Goal: Use online tool/utility: Utilize a website feature to perform a specific function

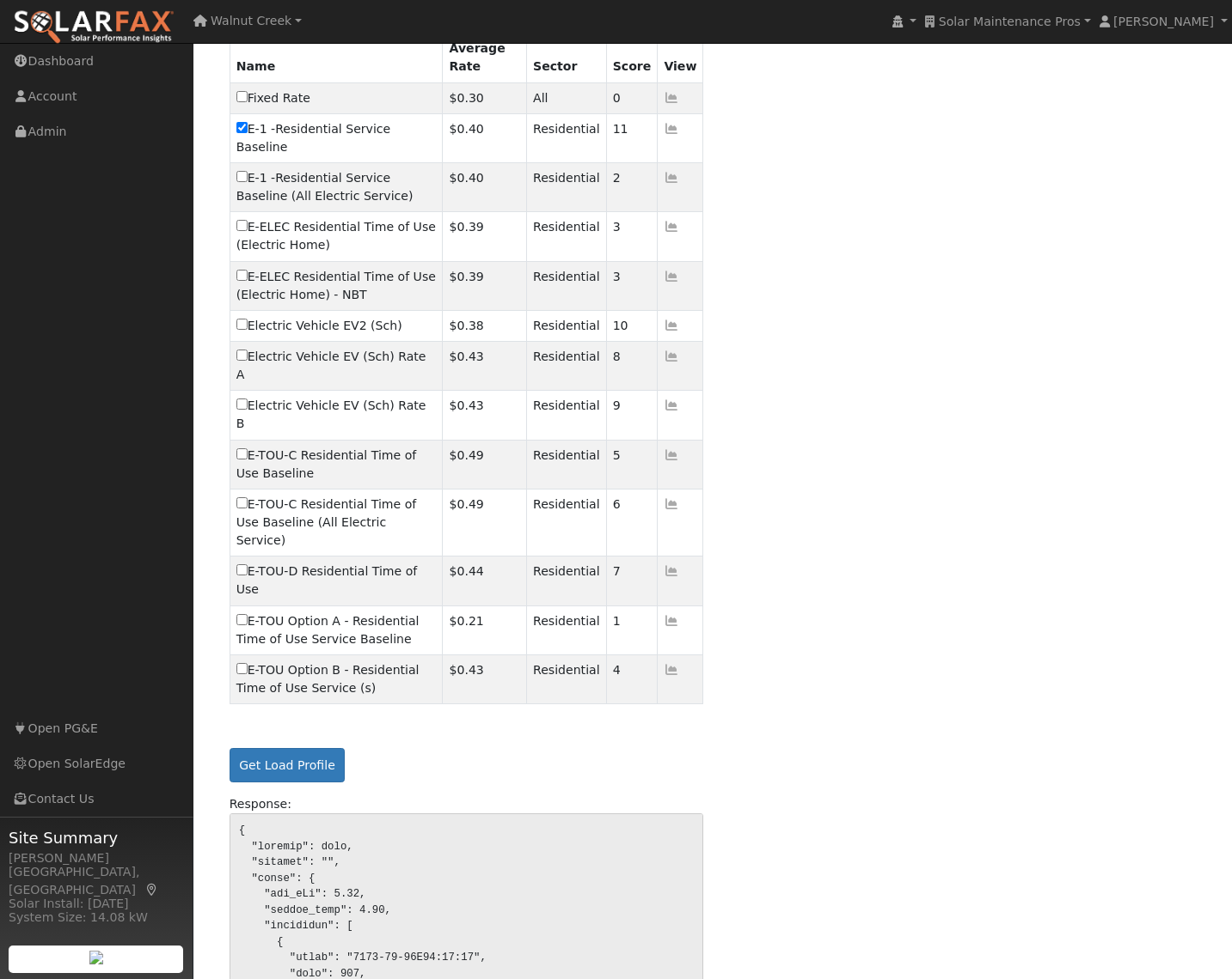
scroll to position [689, 0]
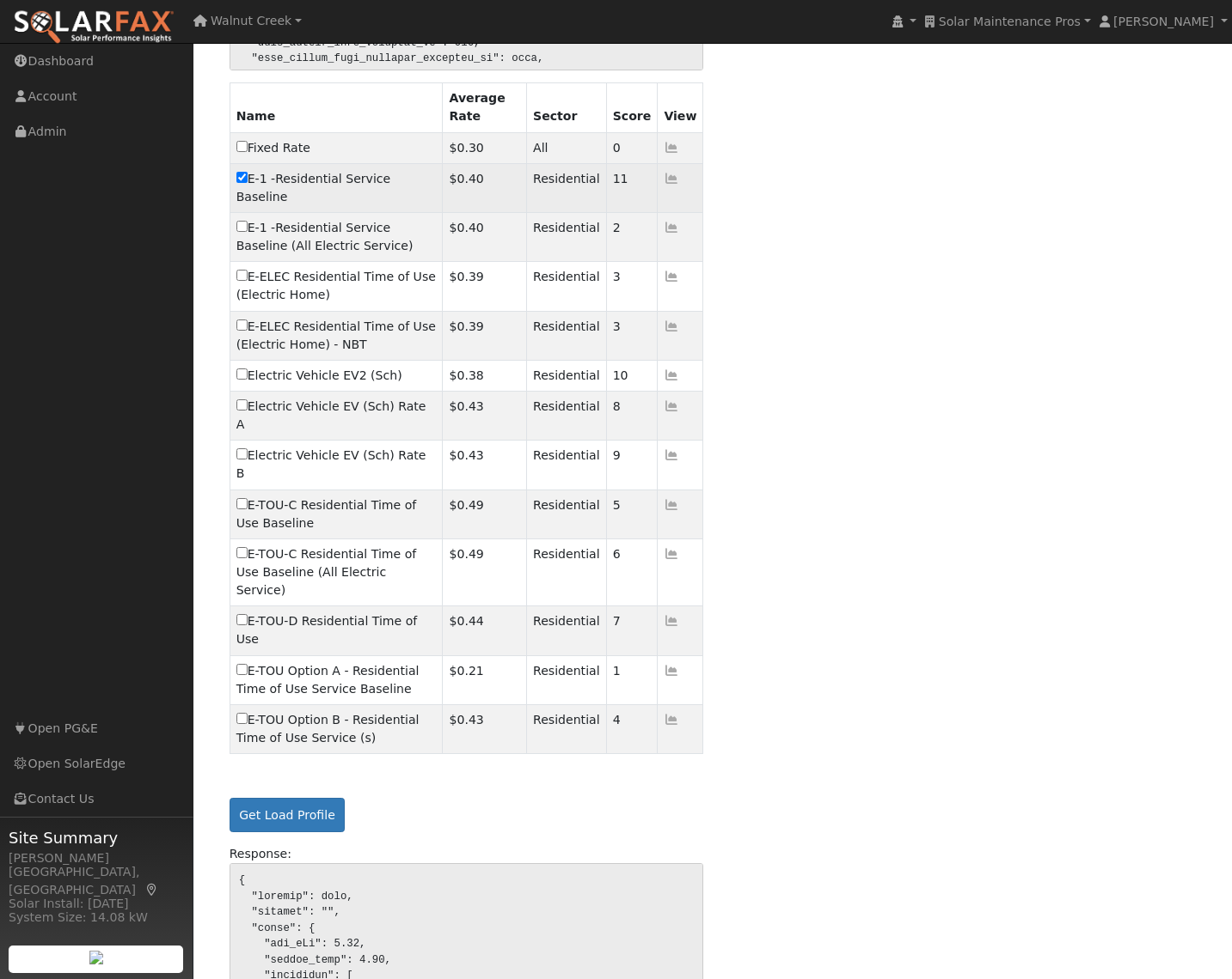
click at [677, 179] on icon at bounding box center [672, 179] width 16 height 12
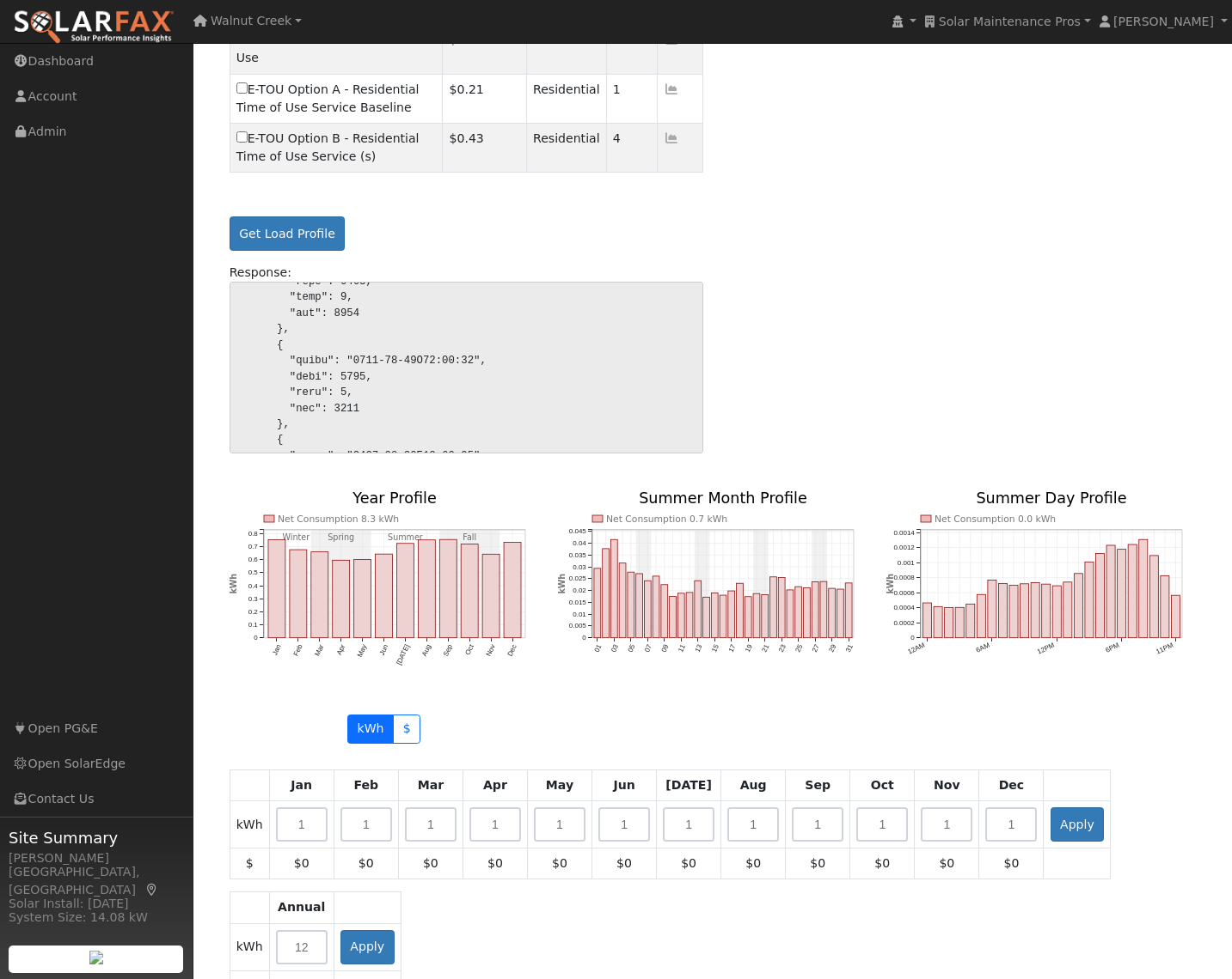
scroll to position [1272, 0]
click at [312, 215] on button "Get Load Profile" at bounding box center [287, 232] width 116 height 34
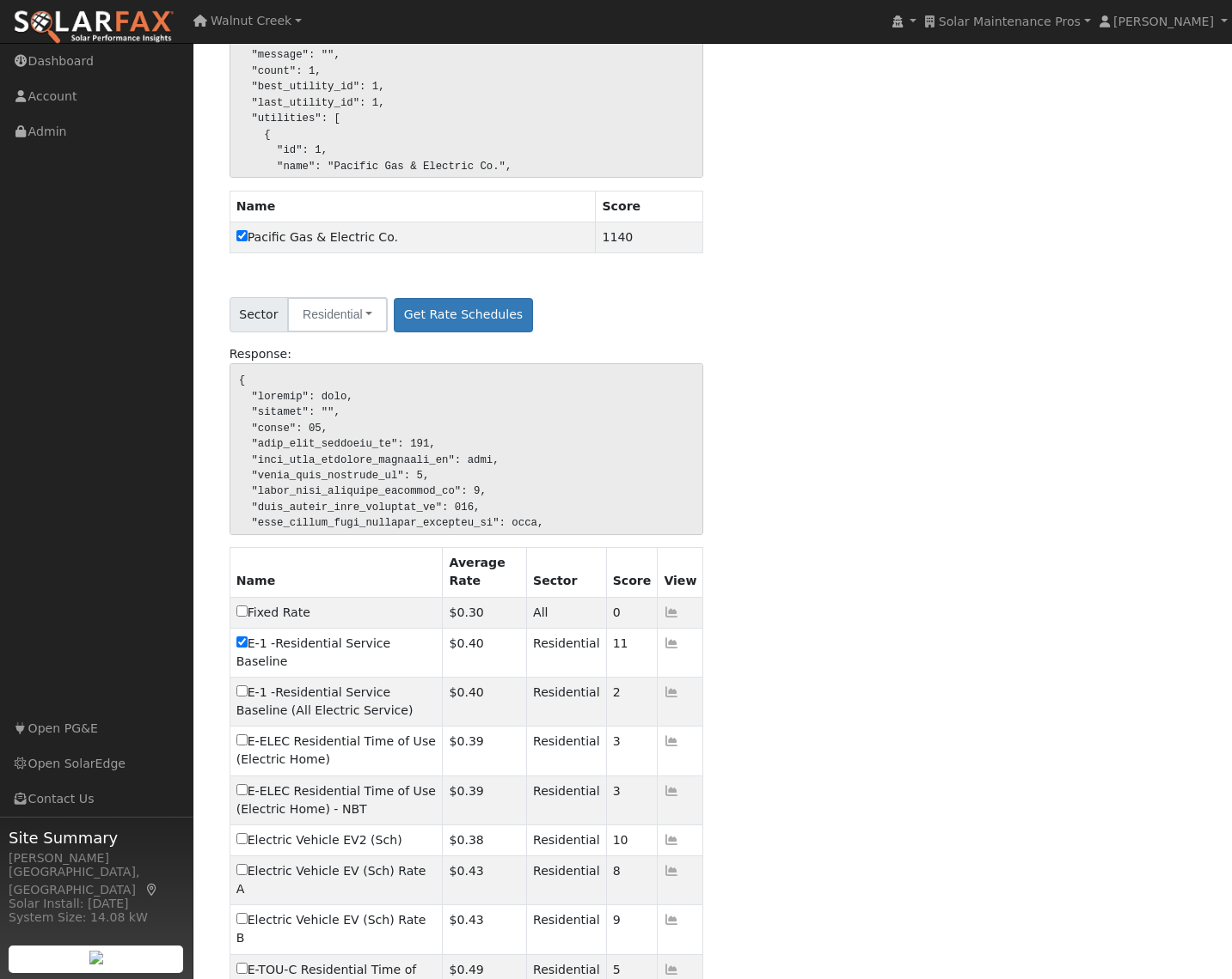
scroll to position [0, 0]
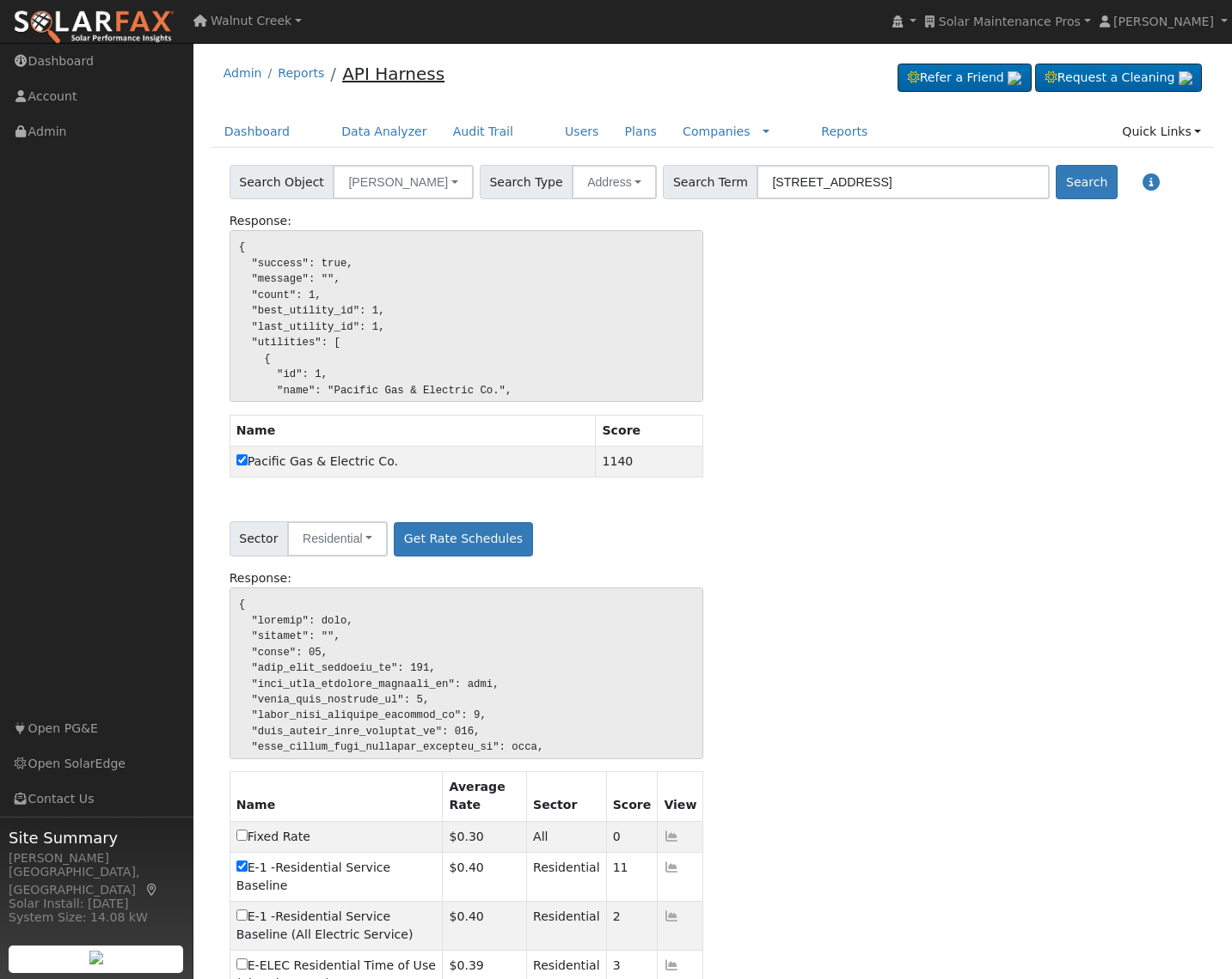
click at [399, 73] on link "API Harness" at bounding box center [393, 74] width 102 height 21
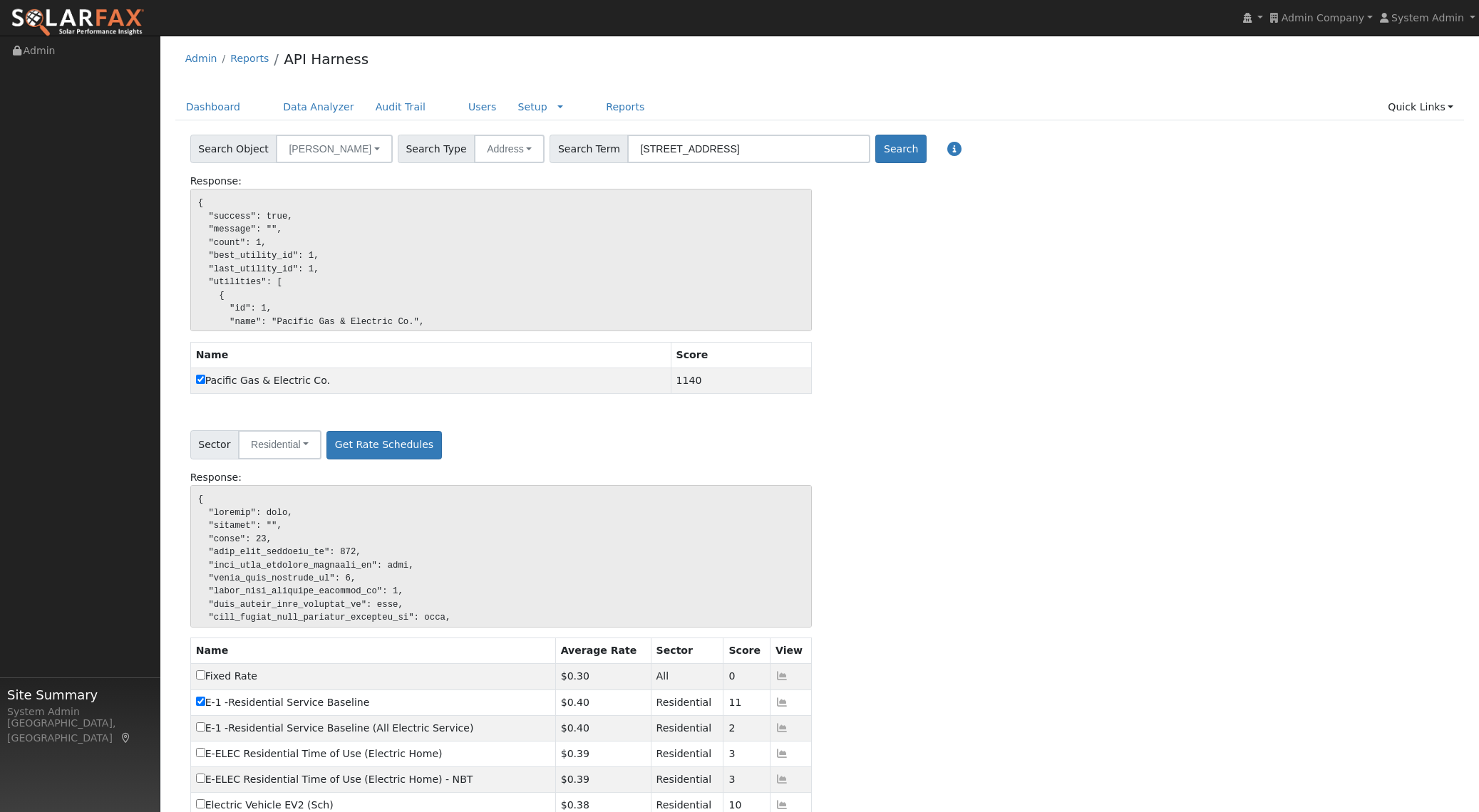
scroll to position [176, 0]
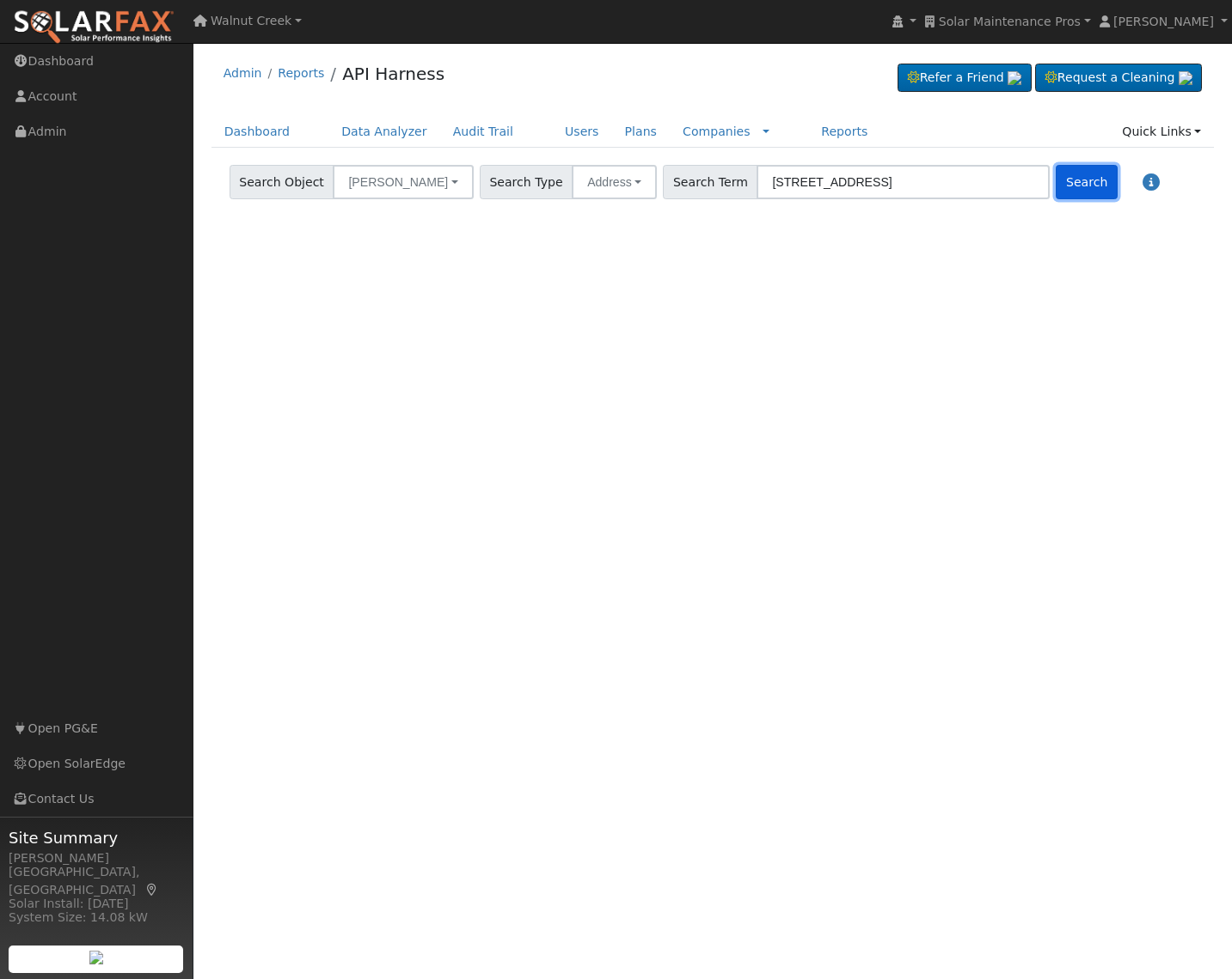
click at [1055, 177] on button "Search" at bounding box center [1085, 182] width 61 height 34
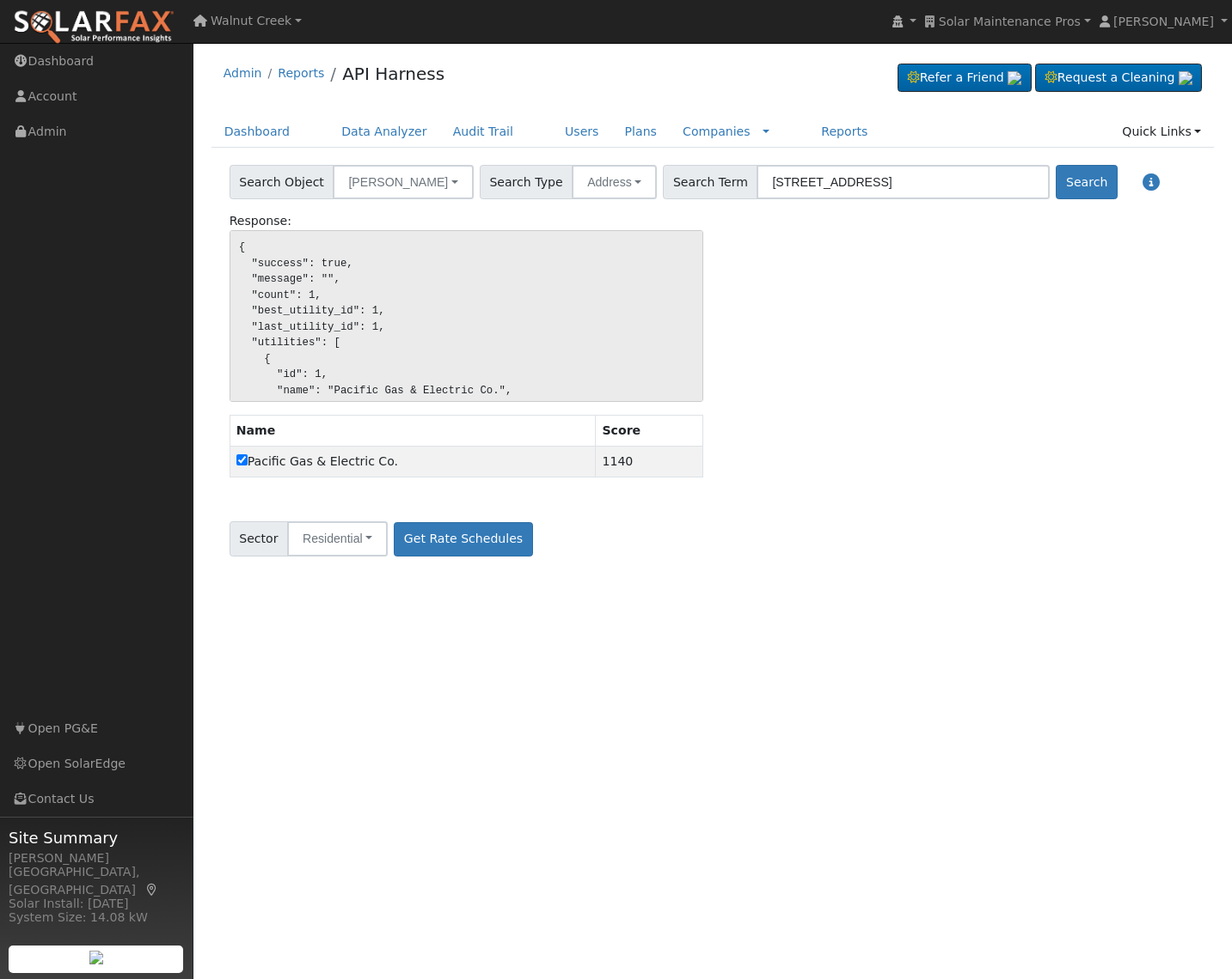
click at [400, 558] on div "Search Object Bill Savings Accounts Utilities Rate Schedules Load Profile Batte…" at bounding box center [712, 367] width 1021 height 404
click at [427, 539] on button "Get Rate Schedules" at bounding box center [462, 539] width 139 height 34
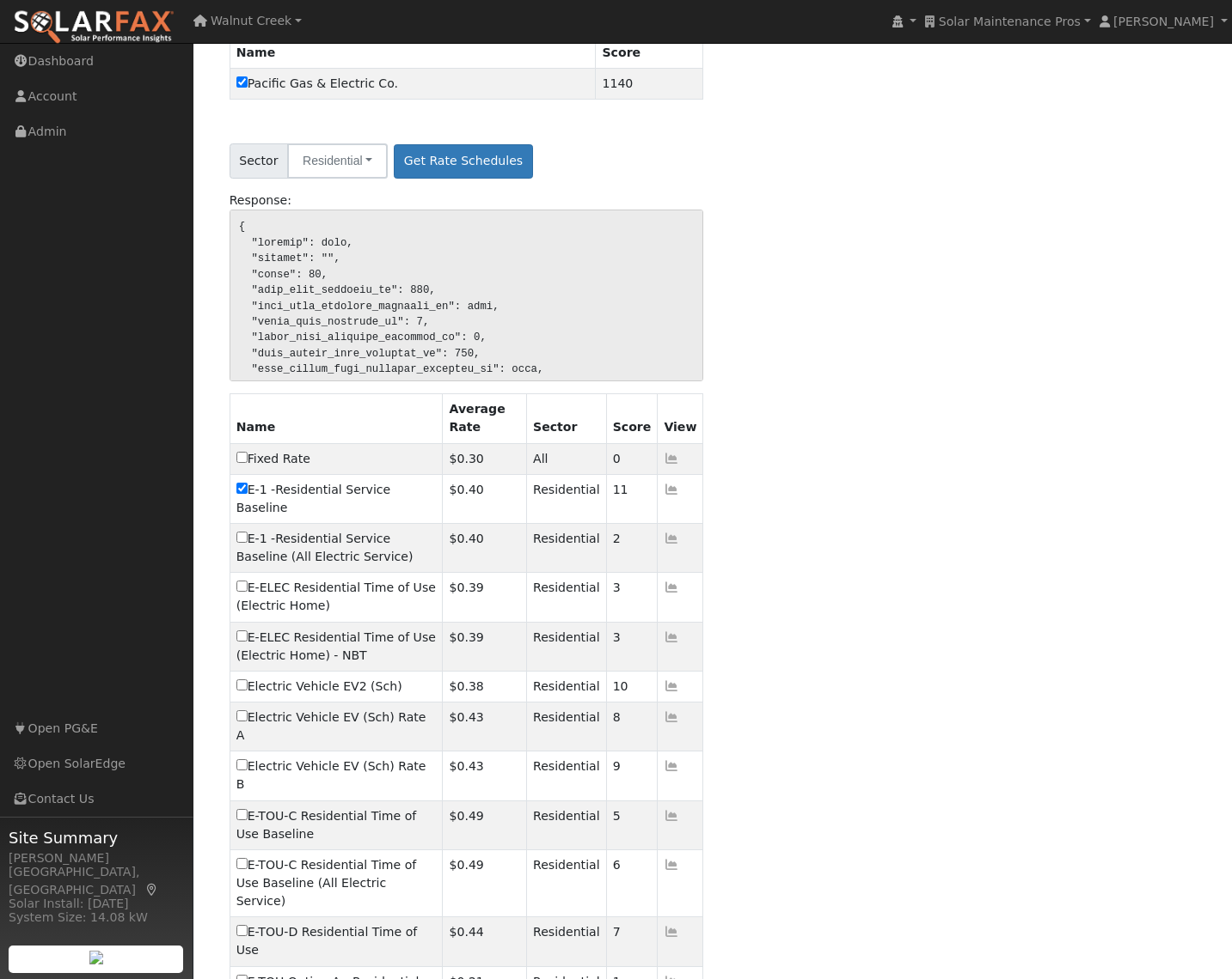
scroll to position [473, 0]
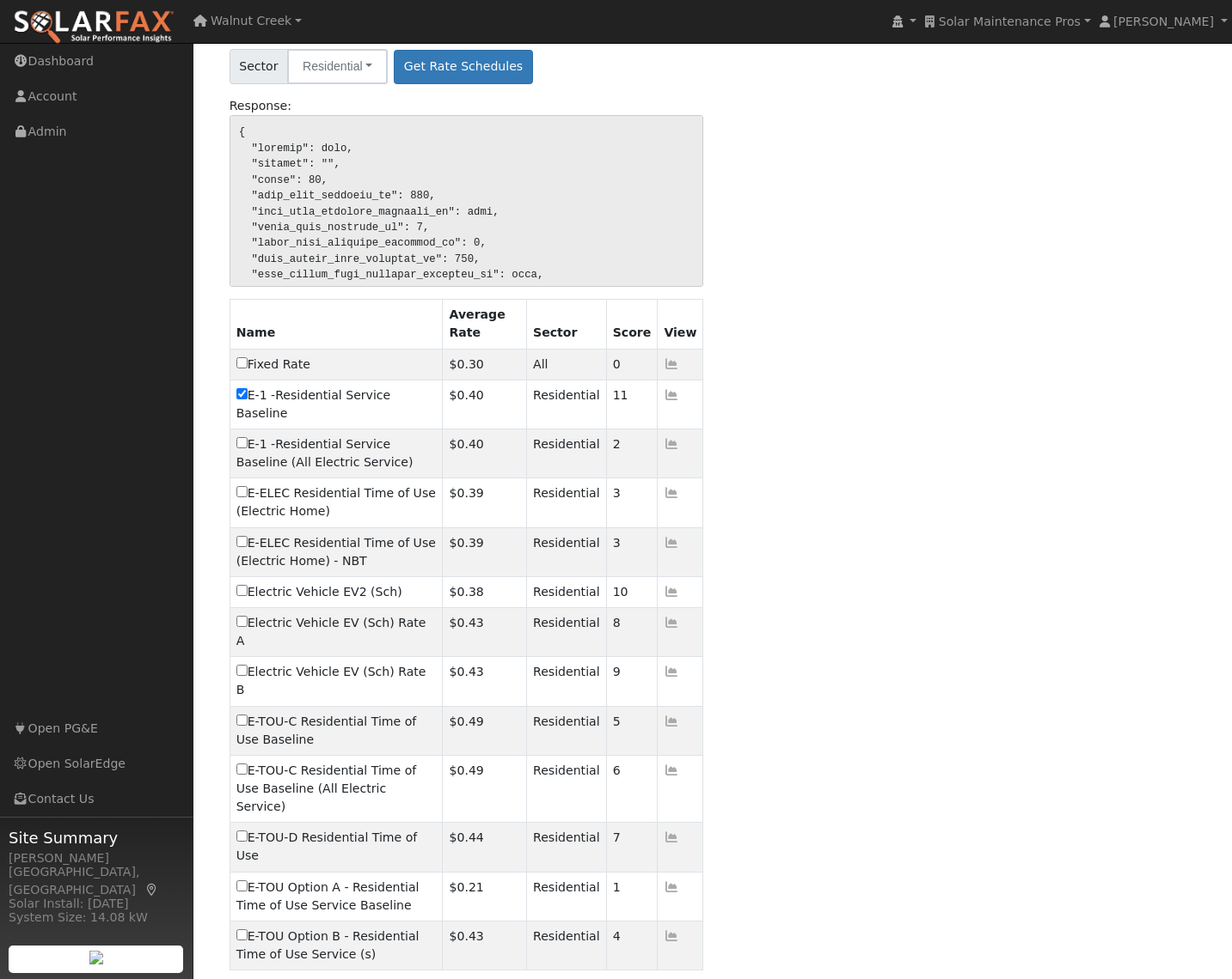
drag, startPoint x: 301, startPoint y: 932, endPoint x: 339, endPoint y: 926, distance: 38.5
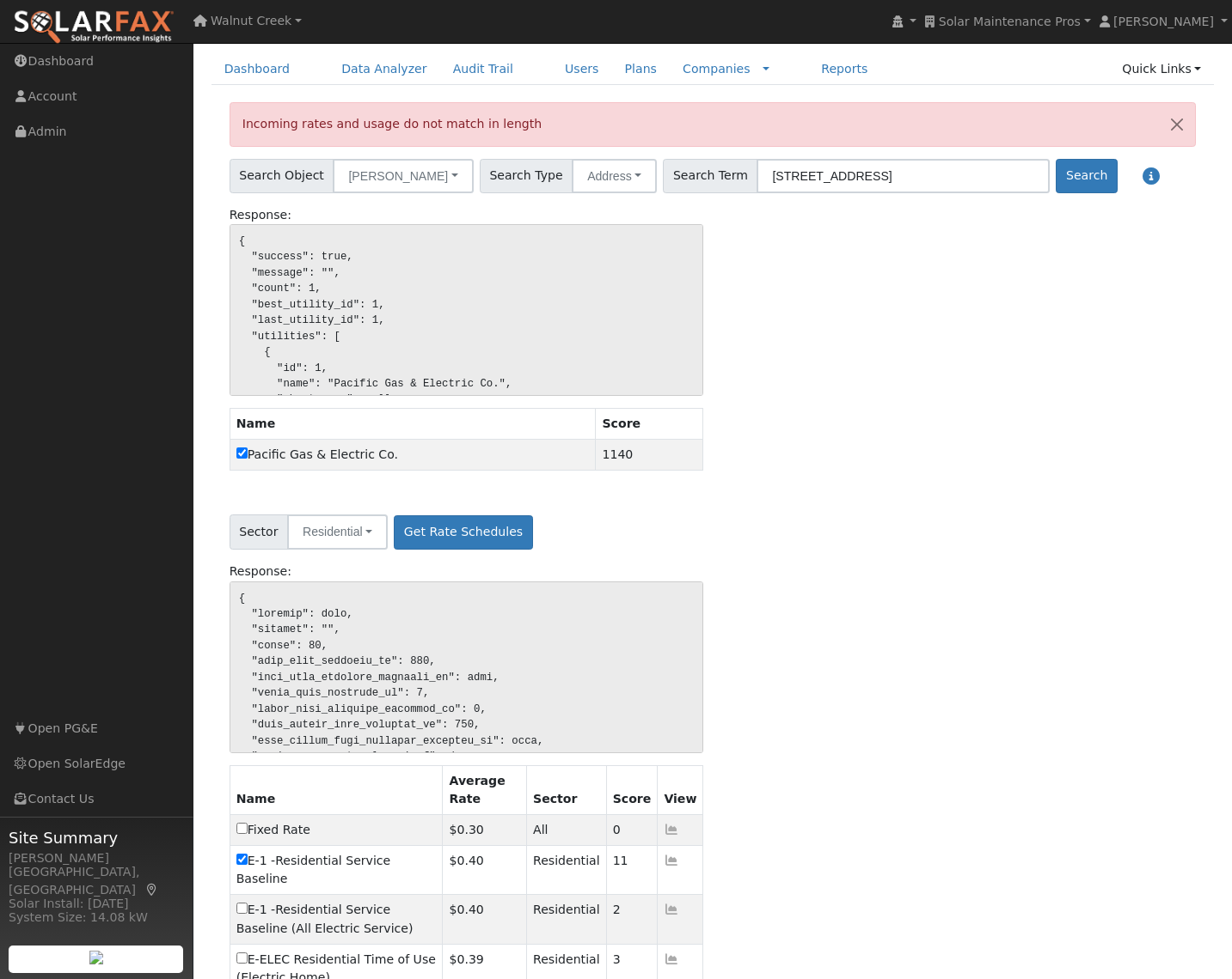
scroll to position [0, 0]
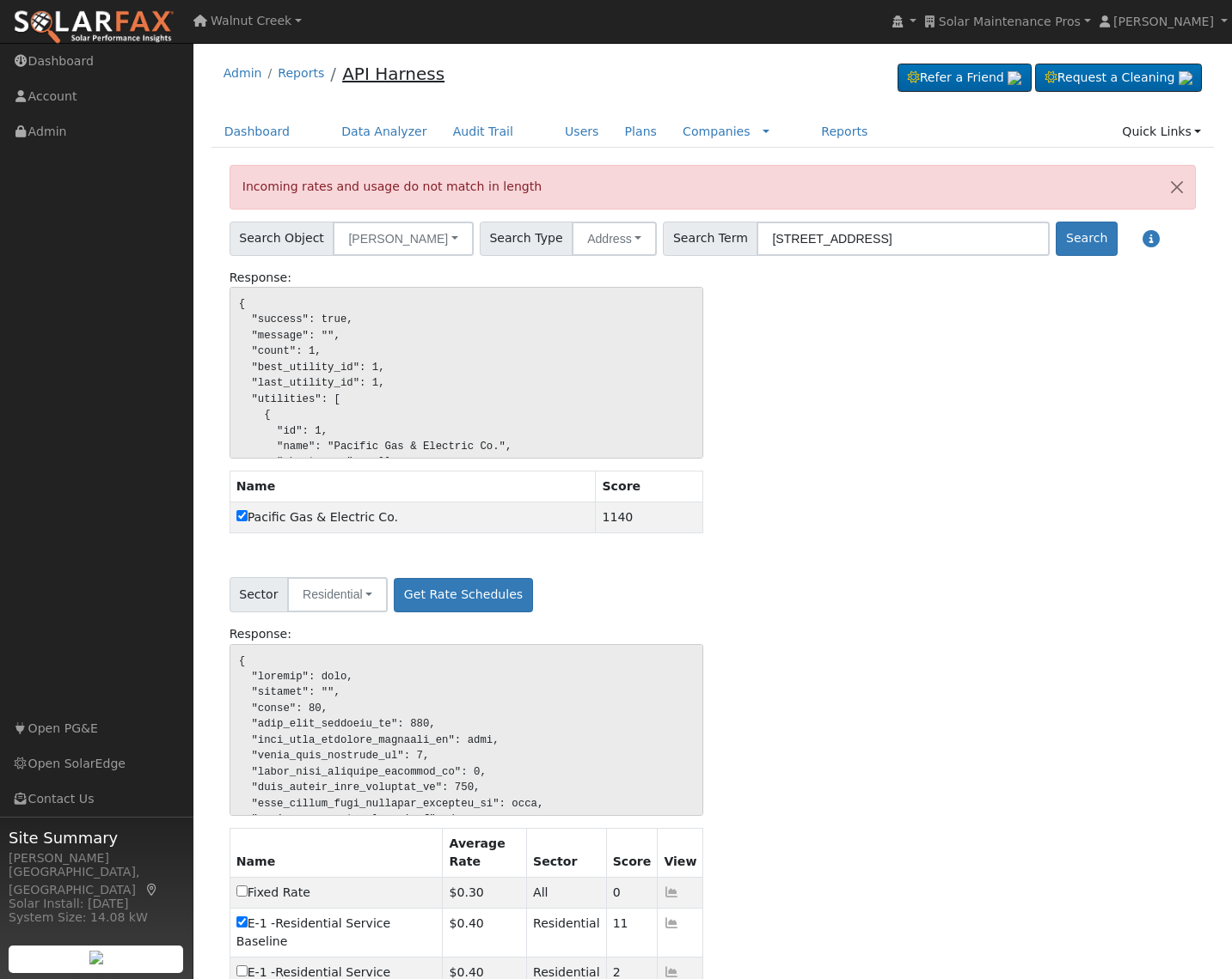
click at [392, 76] on link "API Harness" at bounding box center [393, 74] width 102 height 21
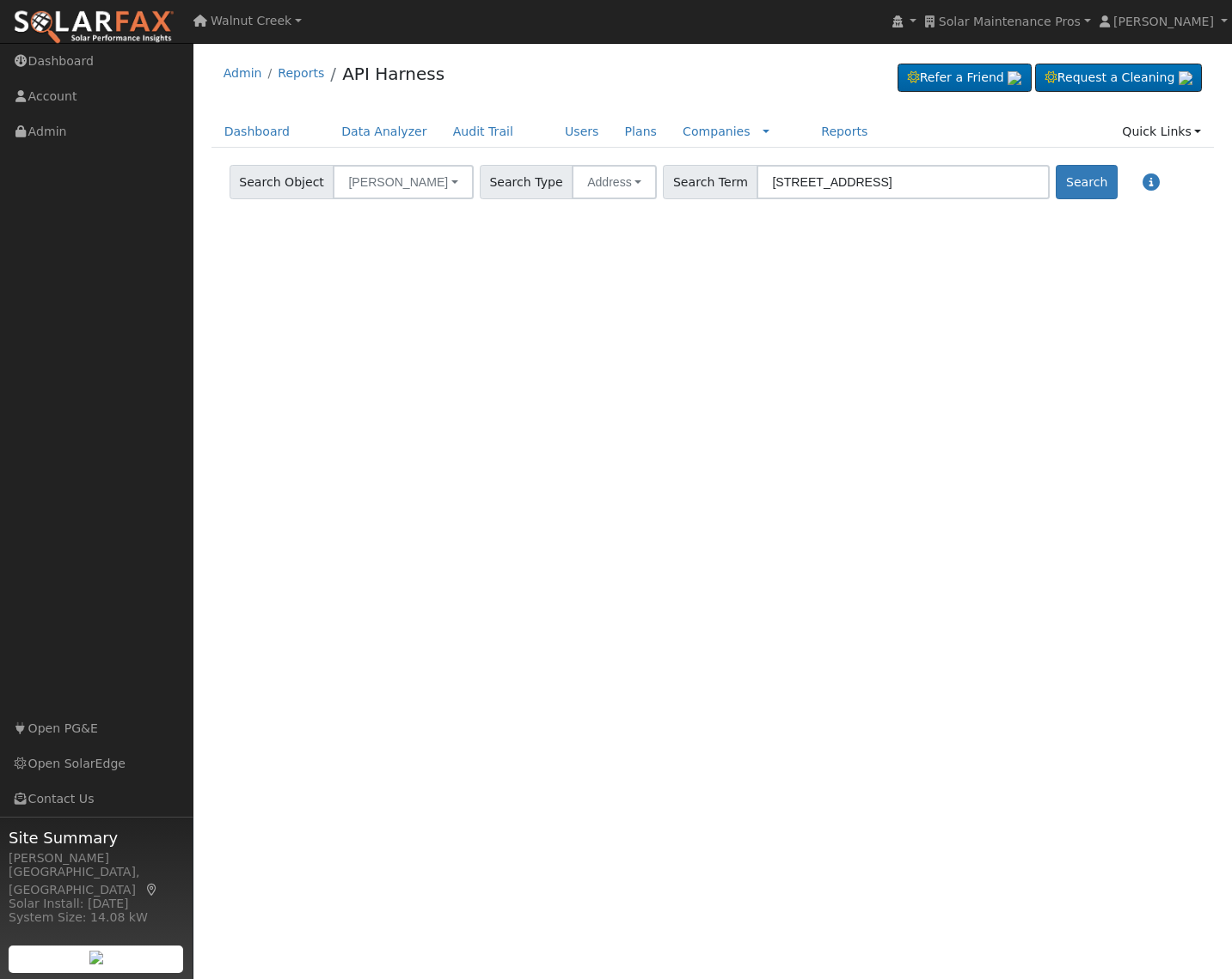
click at [1068, 181] on div "Search" at bounding box center [1086, 182] width 68 height 34
click at [1055, 191] on button "Search" at bounding box center [1085, 182] width 61 height 34
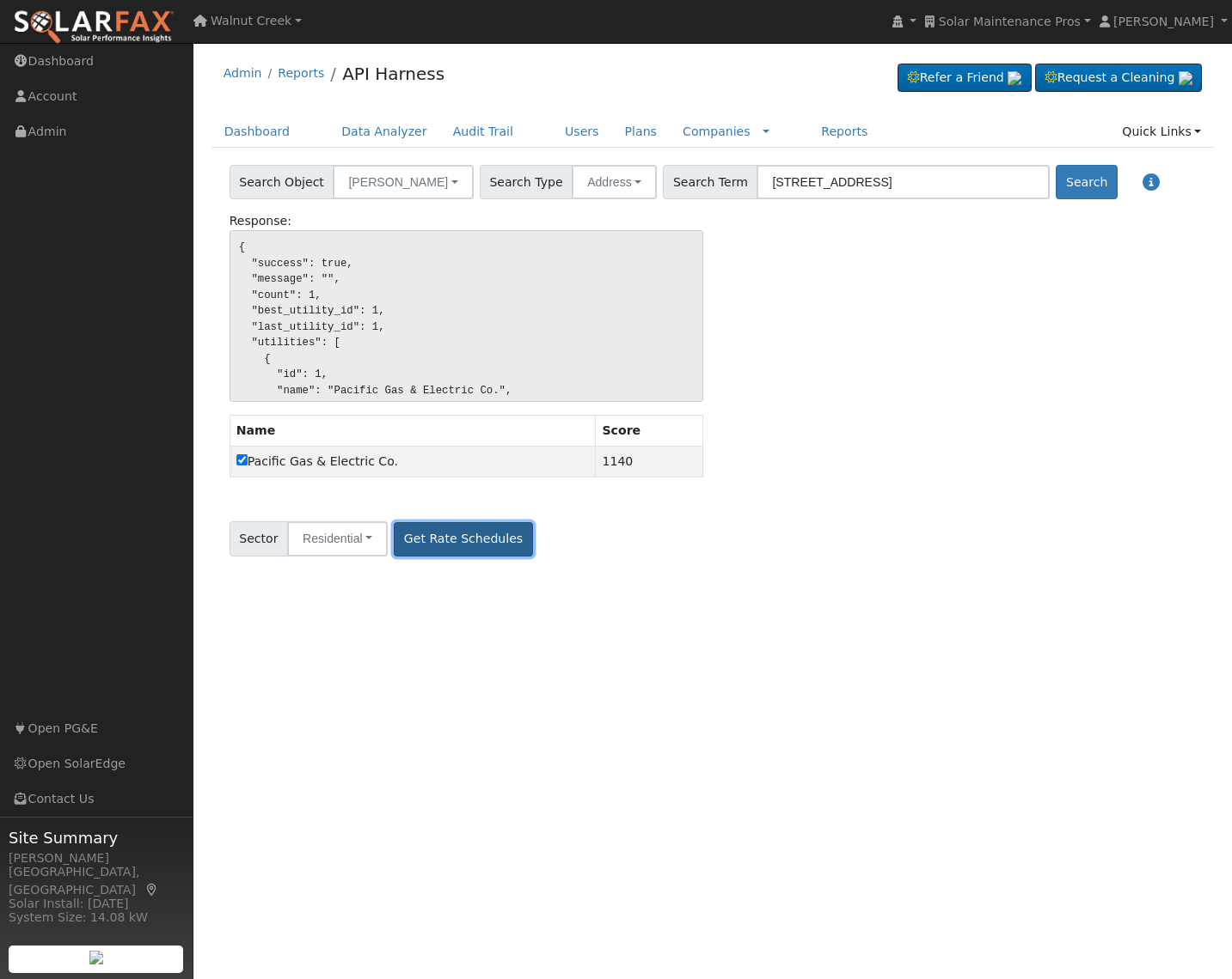
click at [399, 541] on button "Get Rate Schedules" at bounding box center [462, 539] width 139 height 34
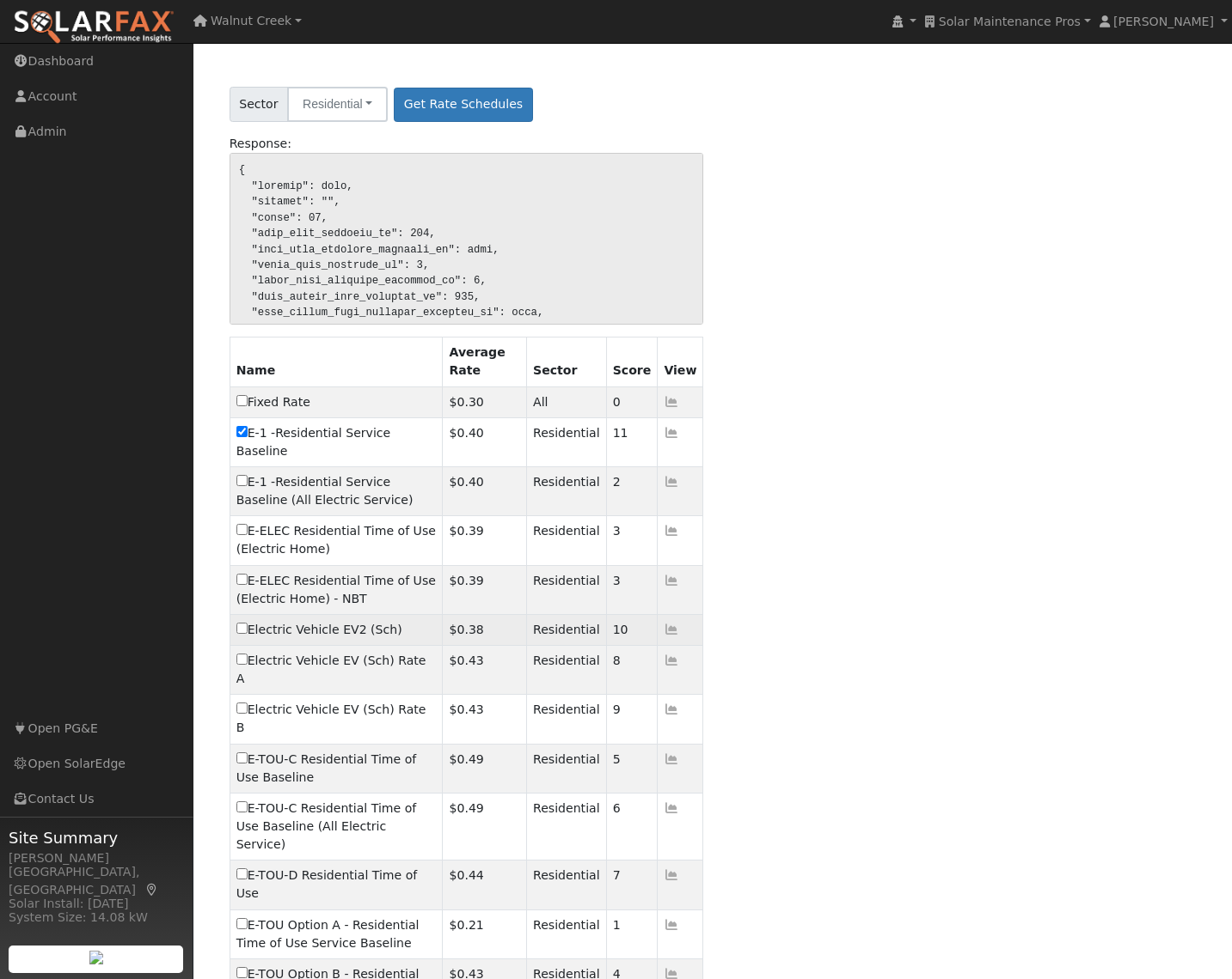
scroll to position [473, 0]
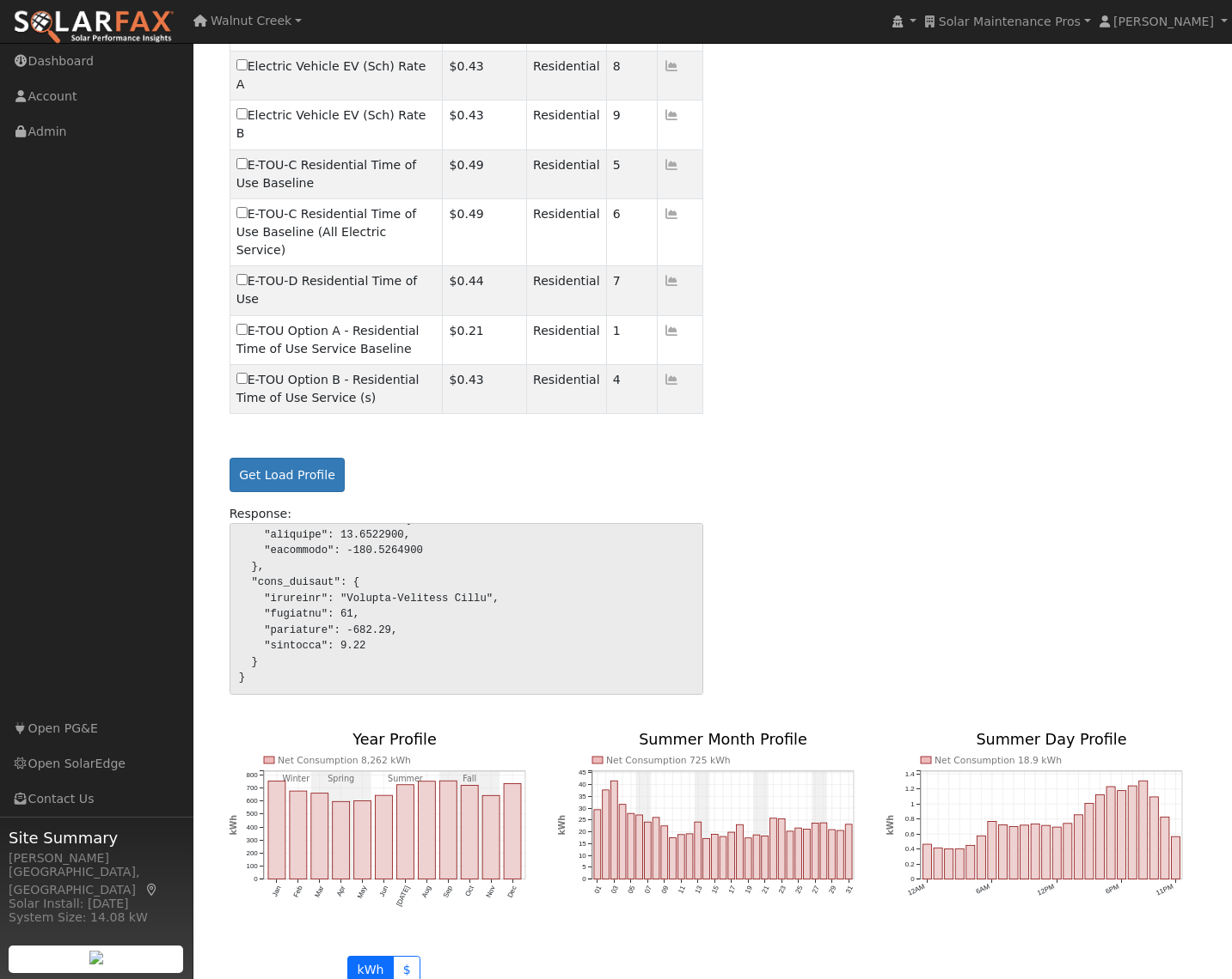
scroll to position [837042, 0]
click at [304, 523] on pre at bounding box center [466, 608] width 474 height 172
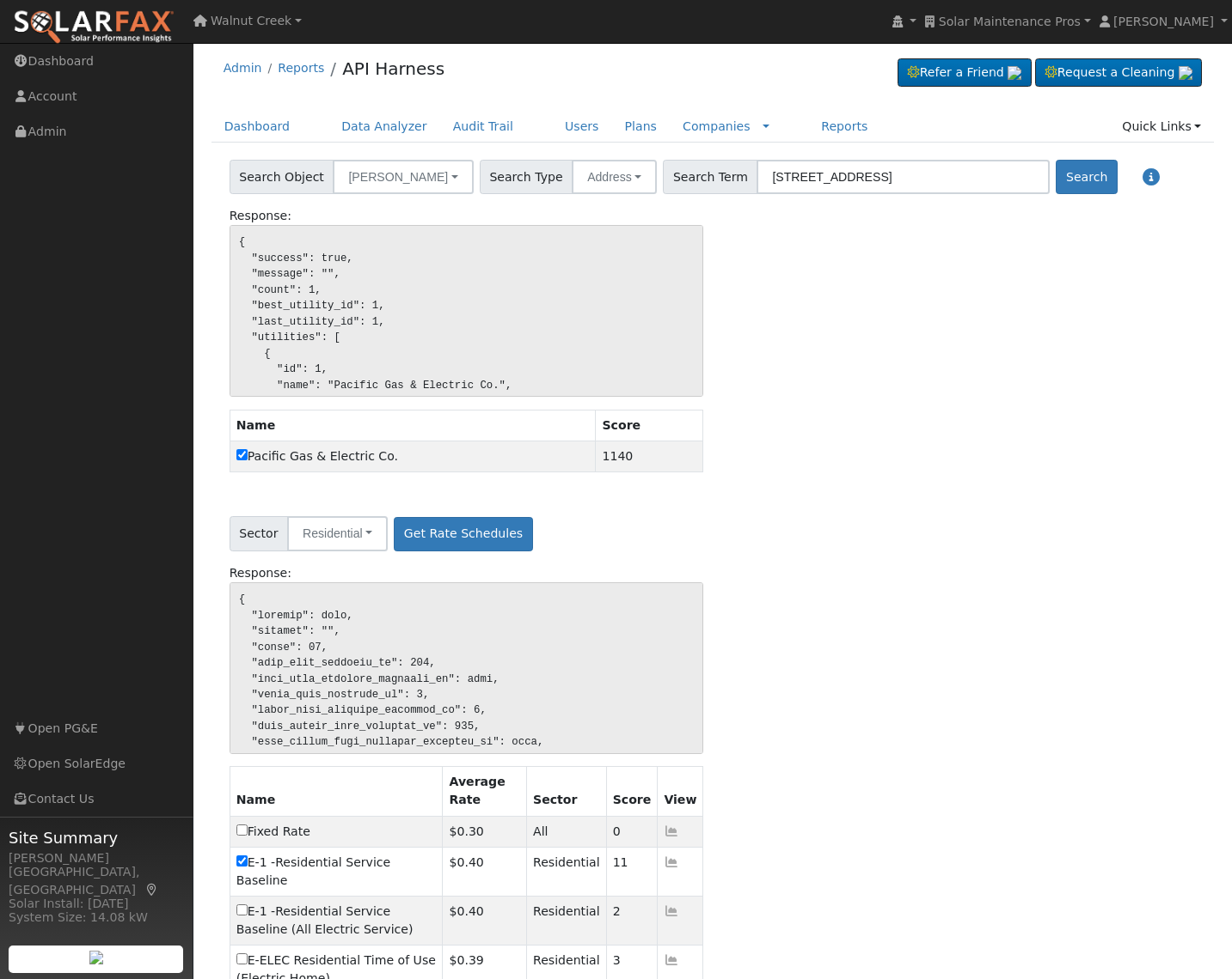
scroll to position [0, 0]
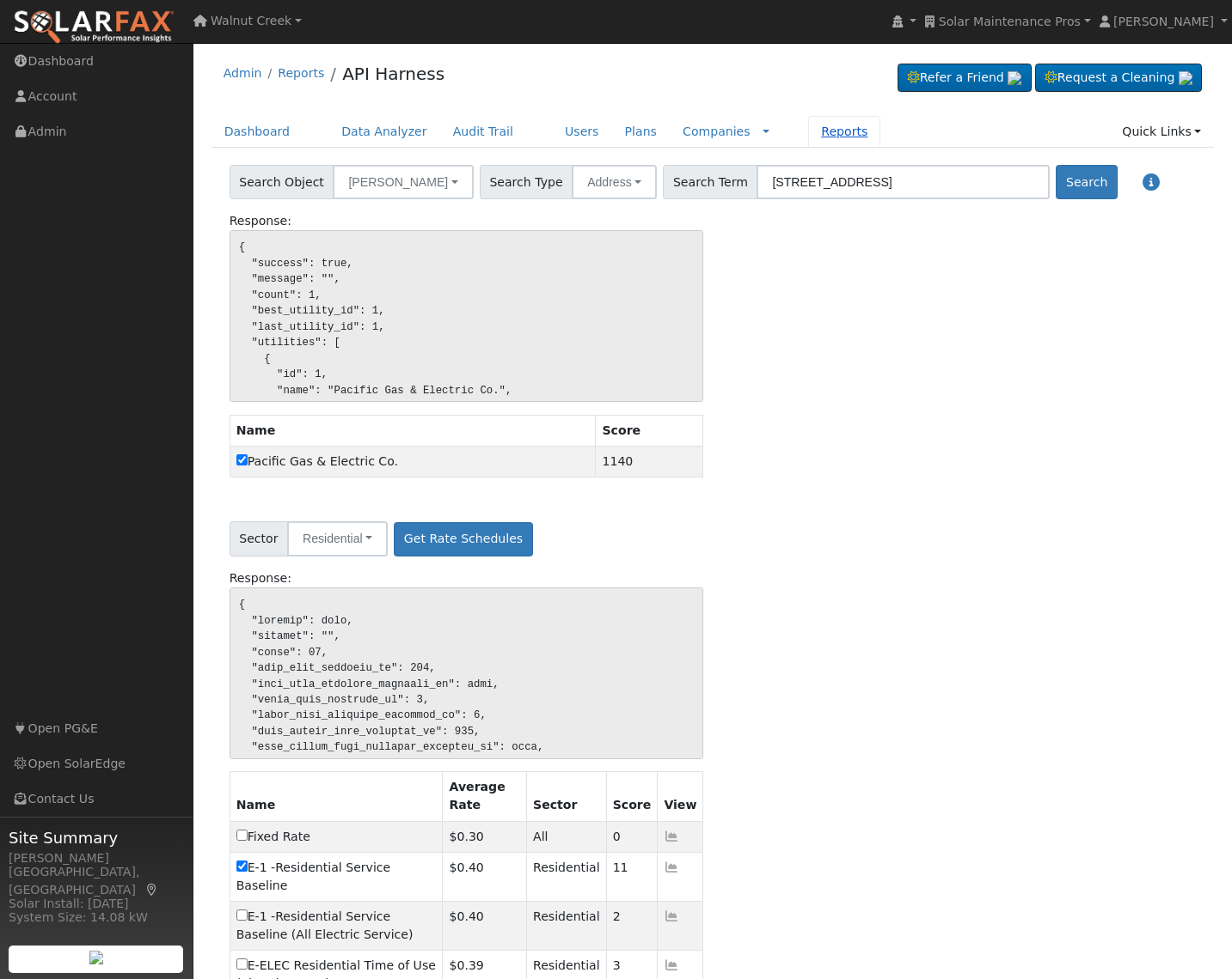
click at [812, 130] on link "Reports" at bounding box center [844, 132] width 72 height 31
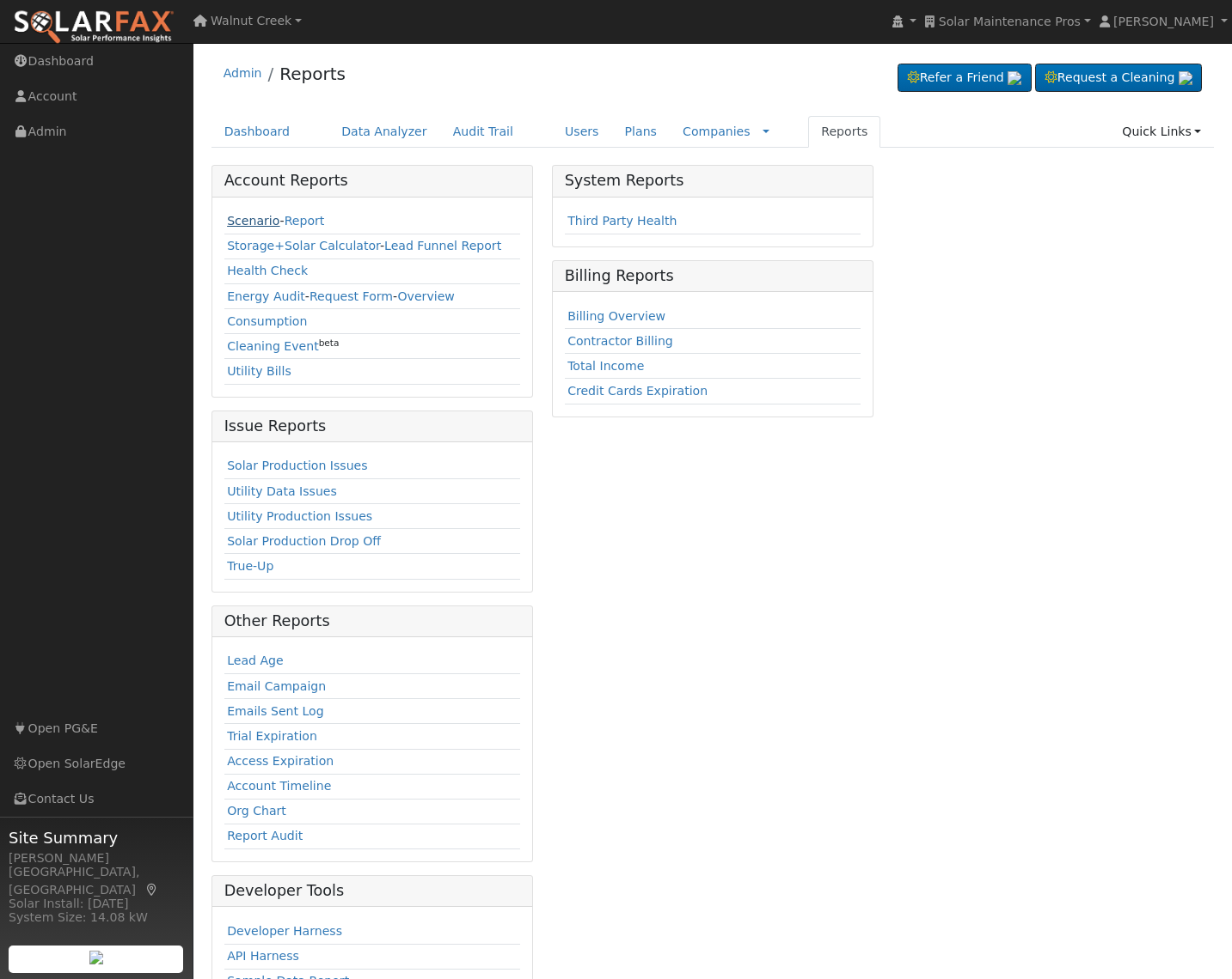
click at [242, 217] on link "Scenario" at bounding box center [253, 221] width 52 height 14
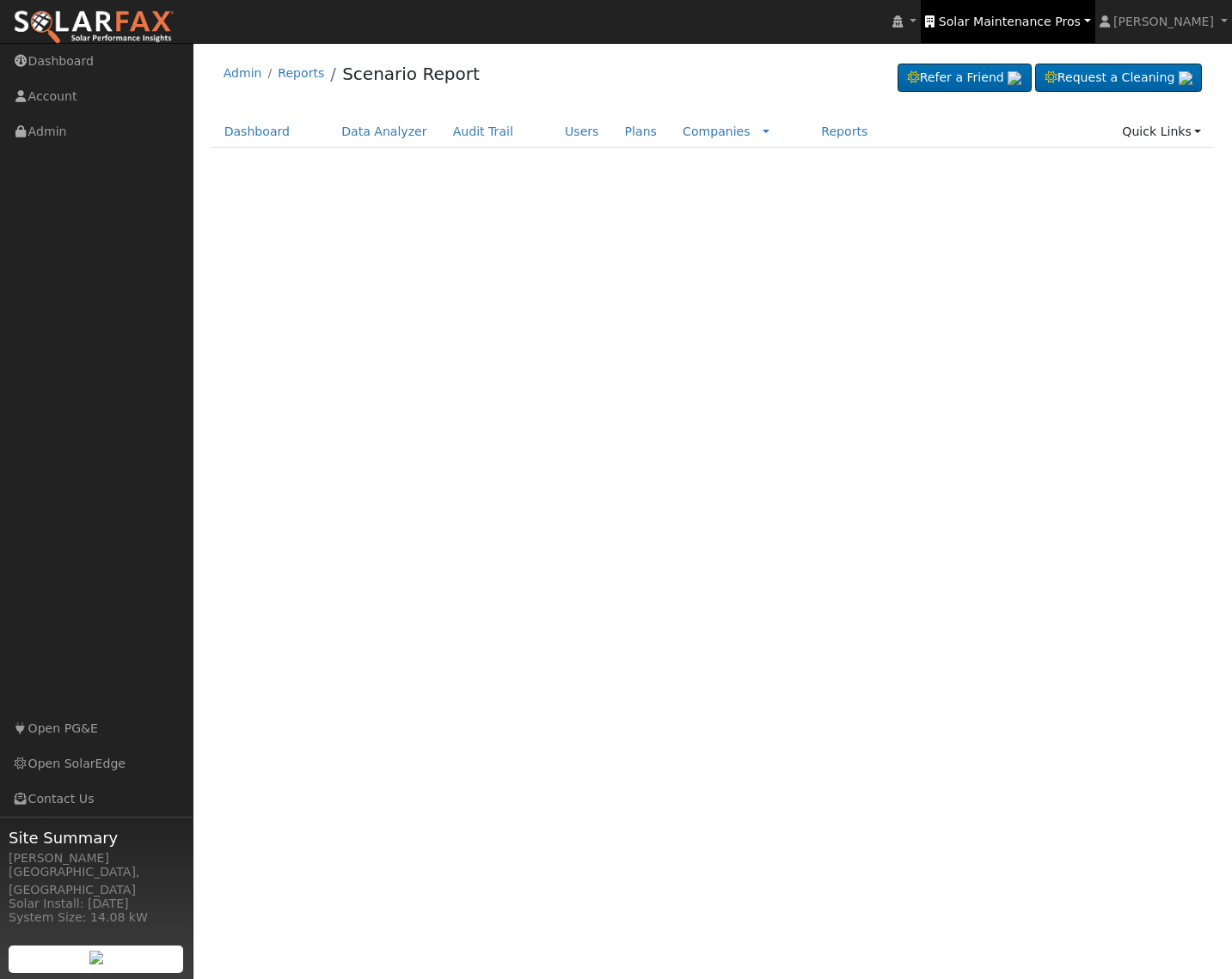
click at [1040, 18] on span "Solar Maintenance Pros" at bounding box center [1009, 22] width 142 height 14
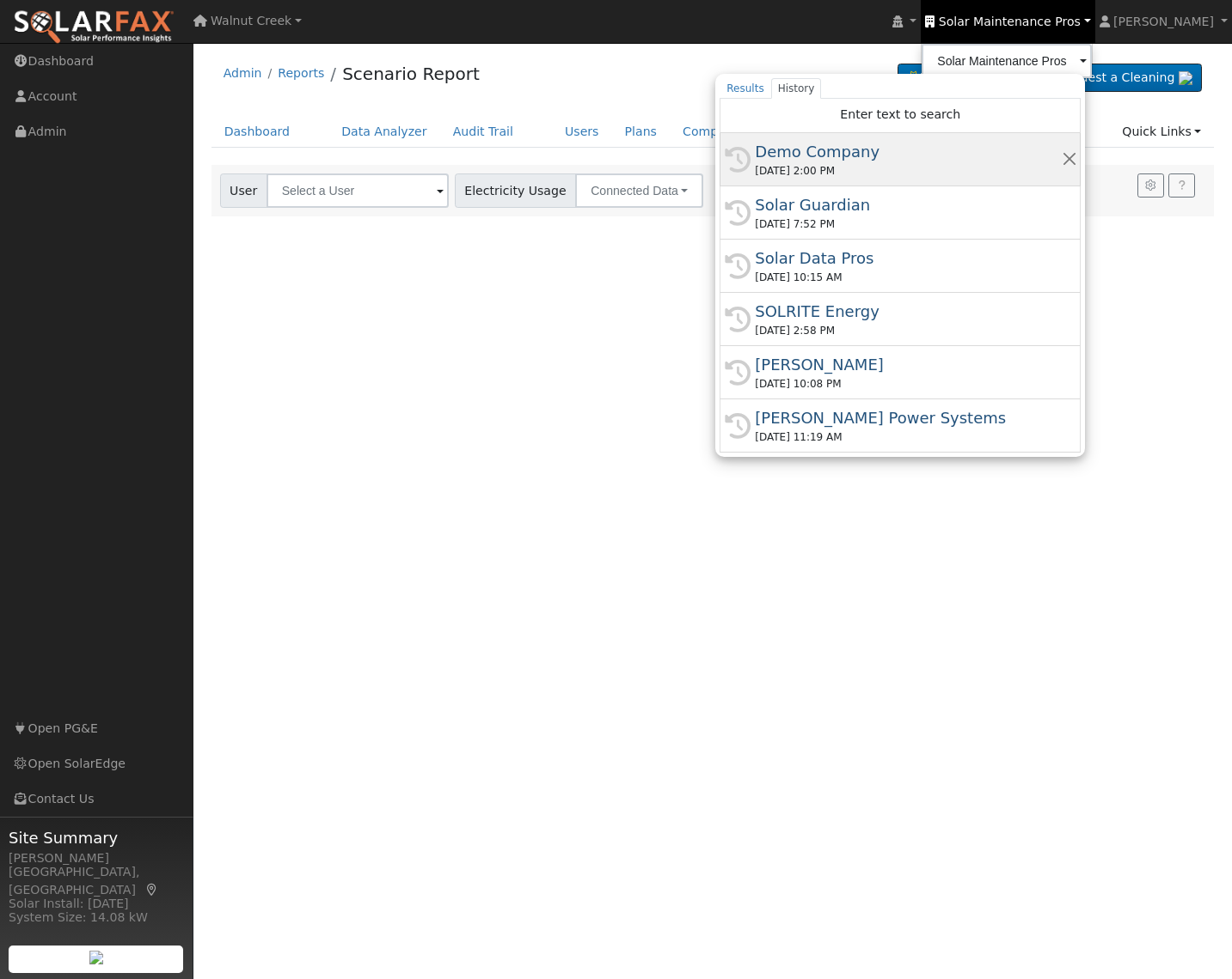
click at [986, 172] on div "[DATE] 2:00 PM" at bounding box center [907, 171] width 306 height 16
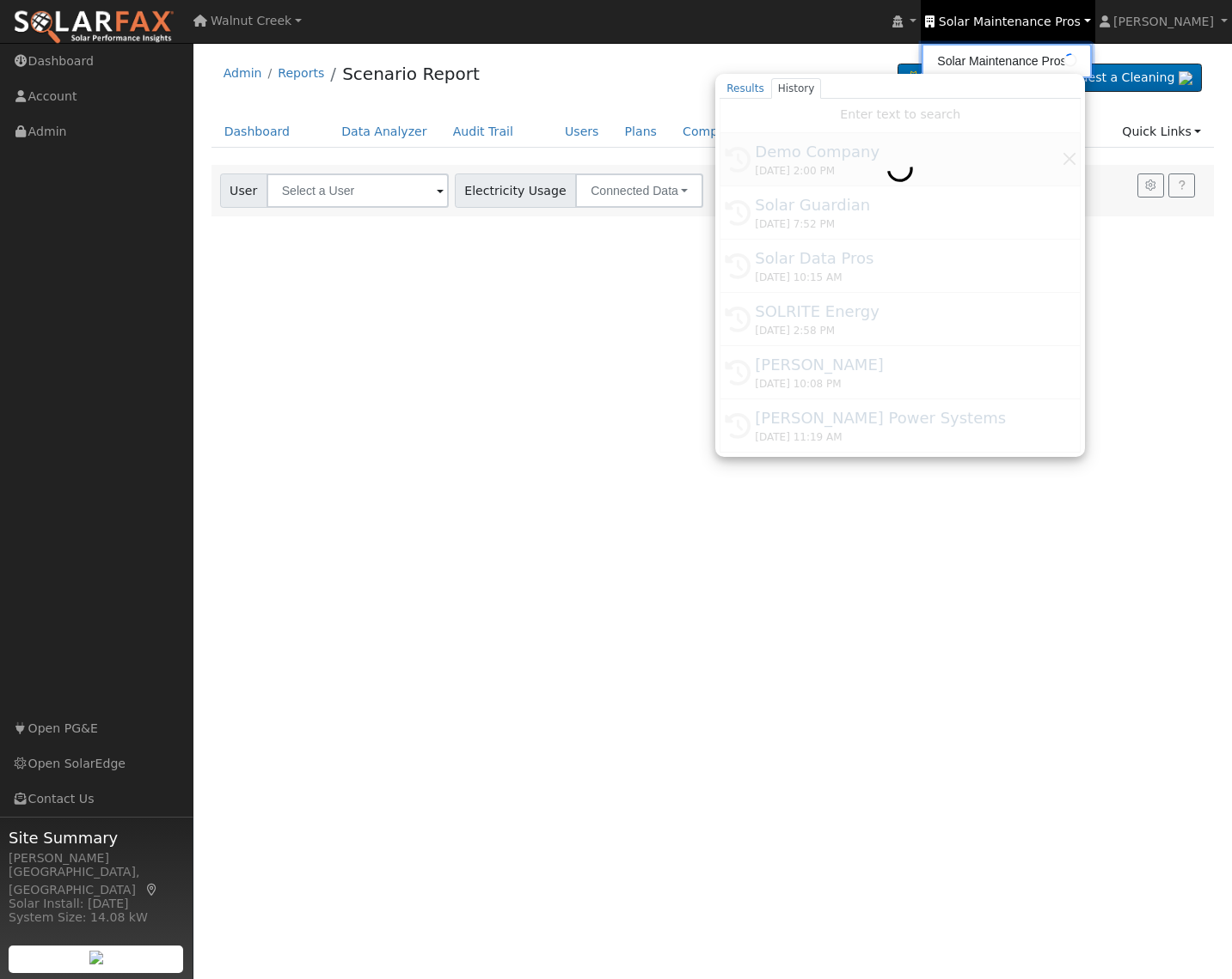
type input "Demo Company"
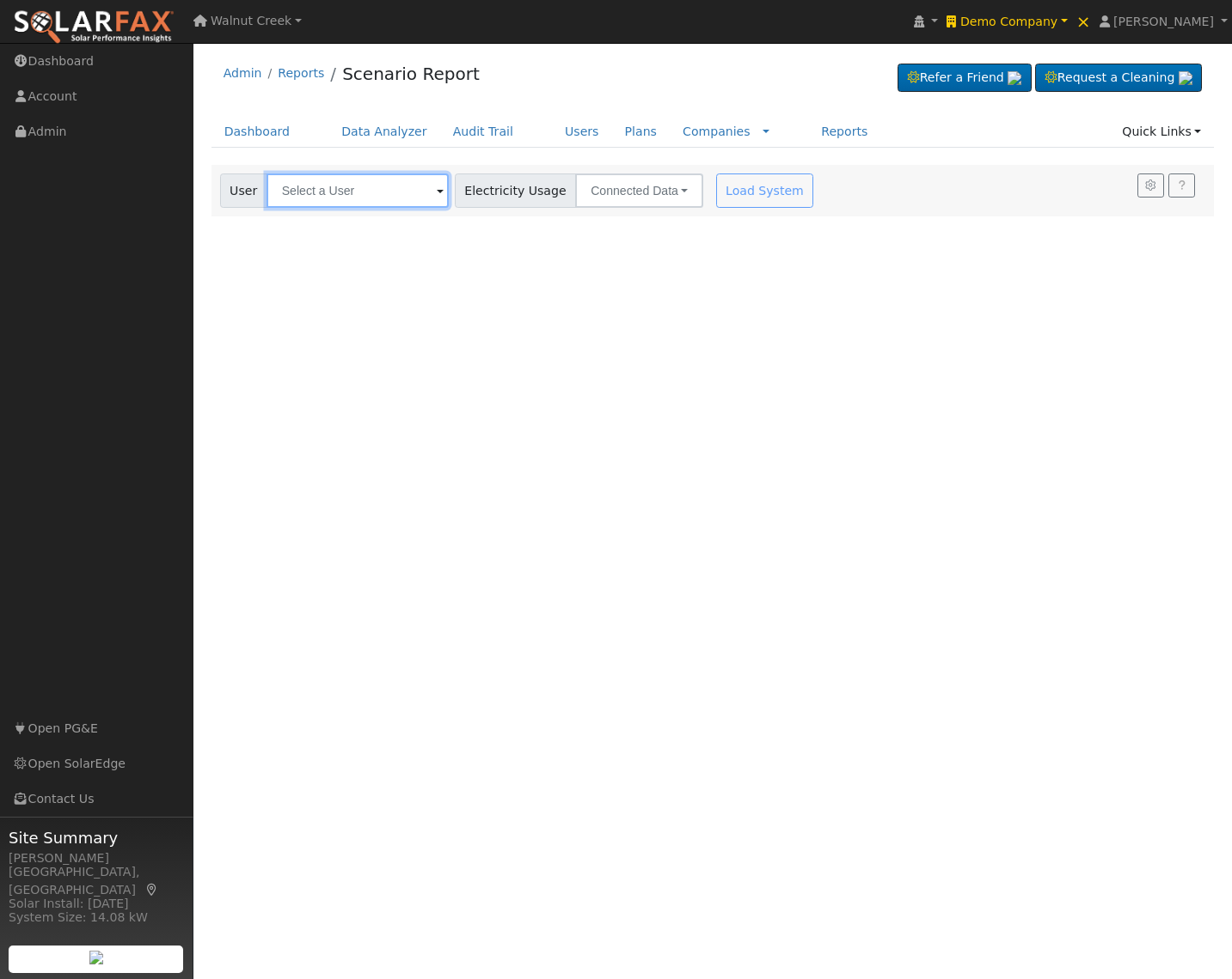
click at [339, 202] on input "text" at bounding box center [357, 191] width 182 height 34
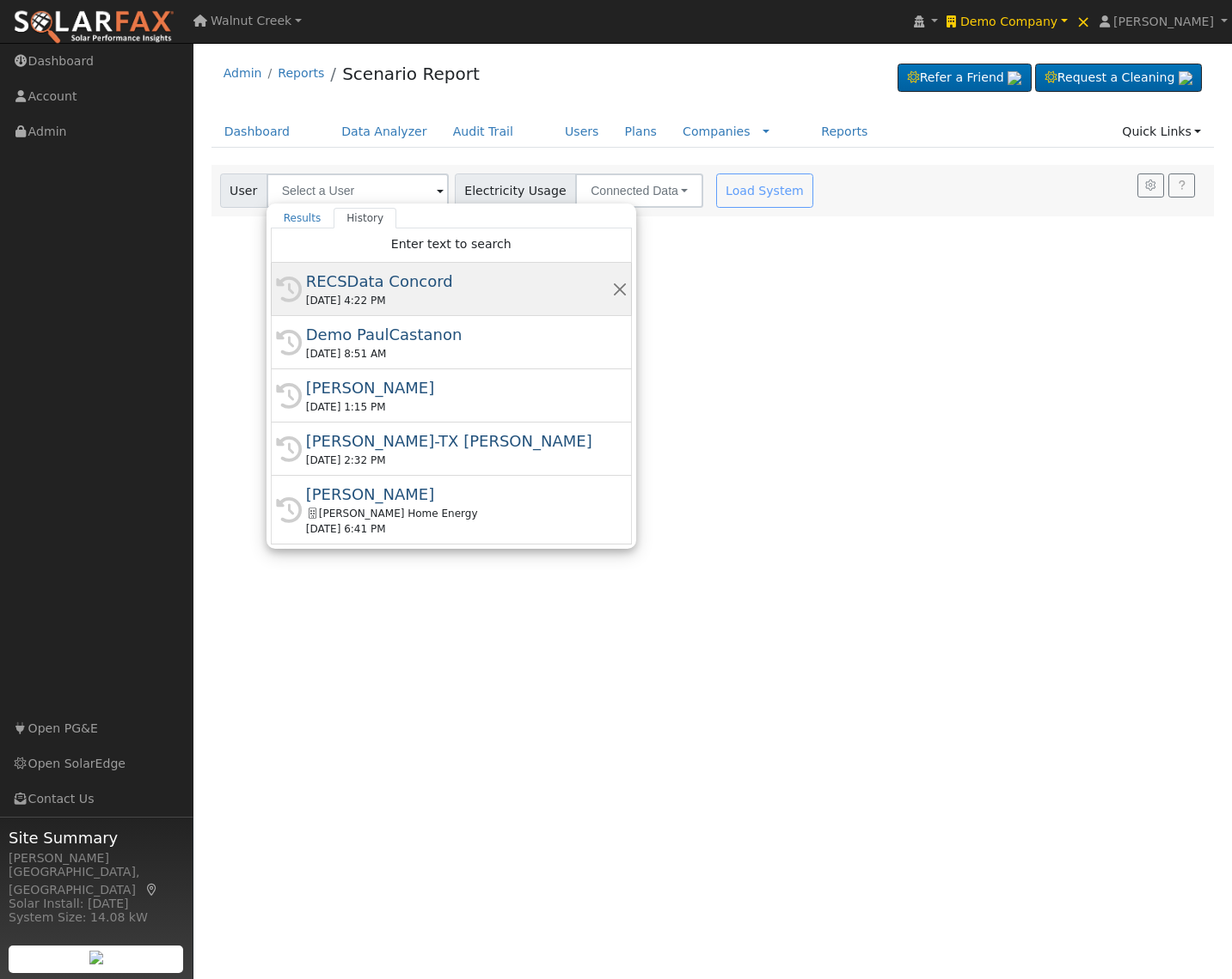
click at [380, 300] on div "[DATE] 4:22 PM" at bounding box center [458, 301] width 306 height 16
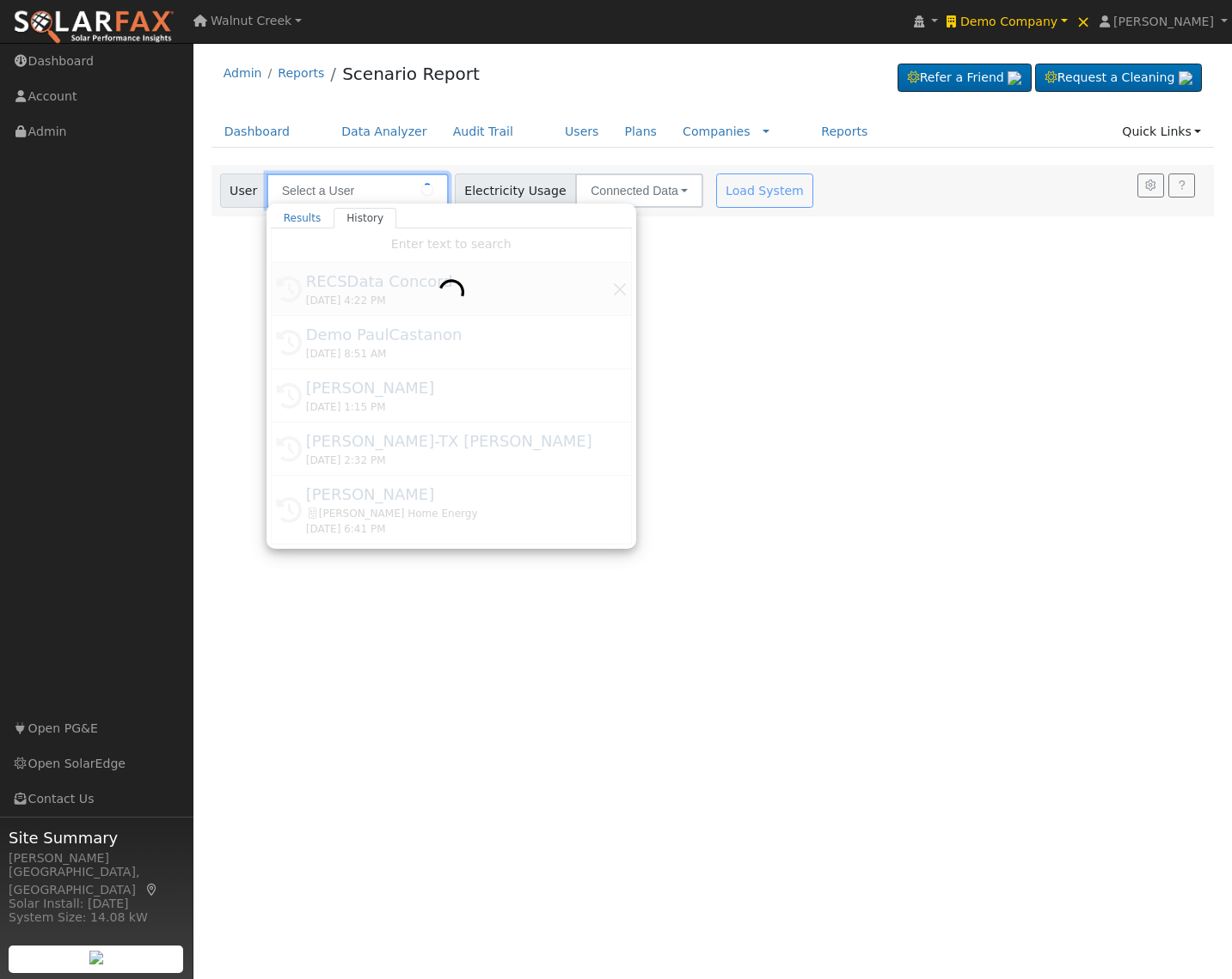
type input "RECSData Concord"
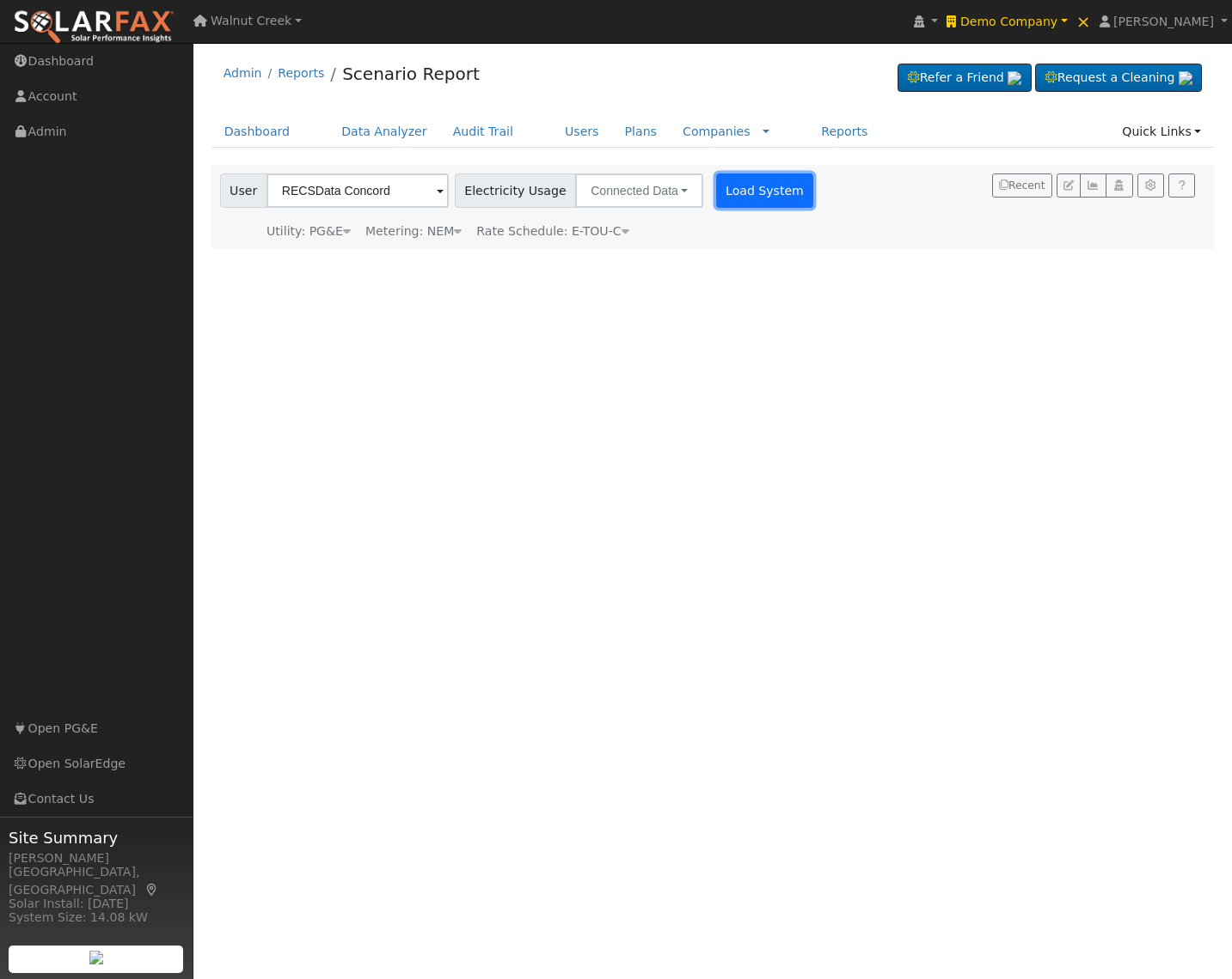
click at [733, 193] on button "Load System" at bounding box center [765, 191] width 98 height 34
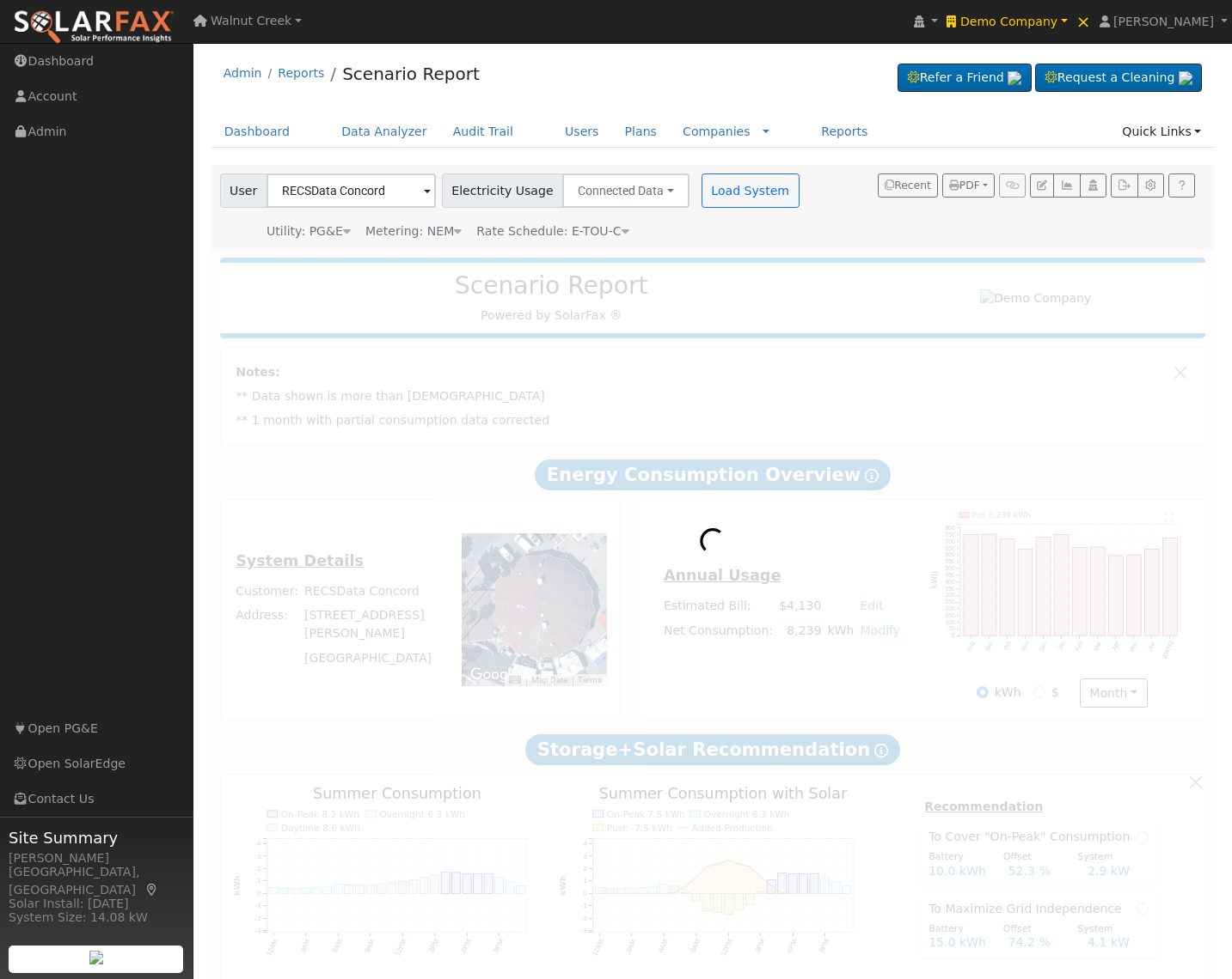
type input "8898"
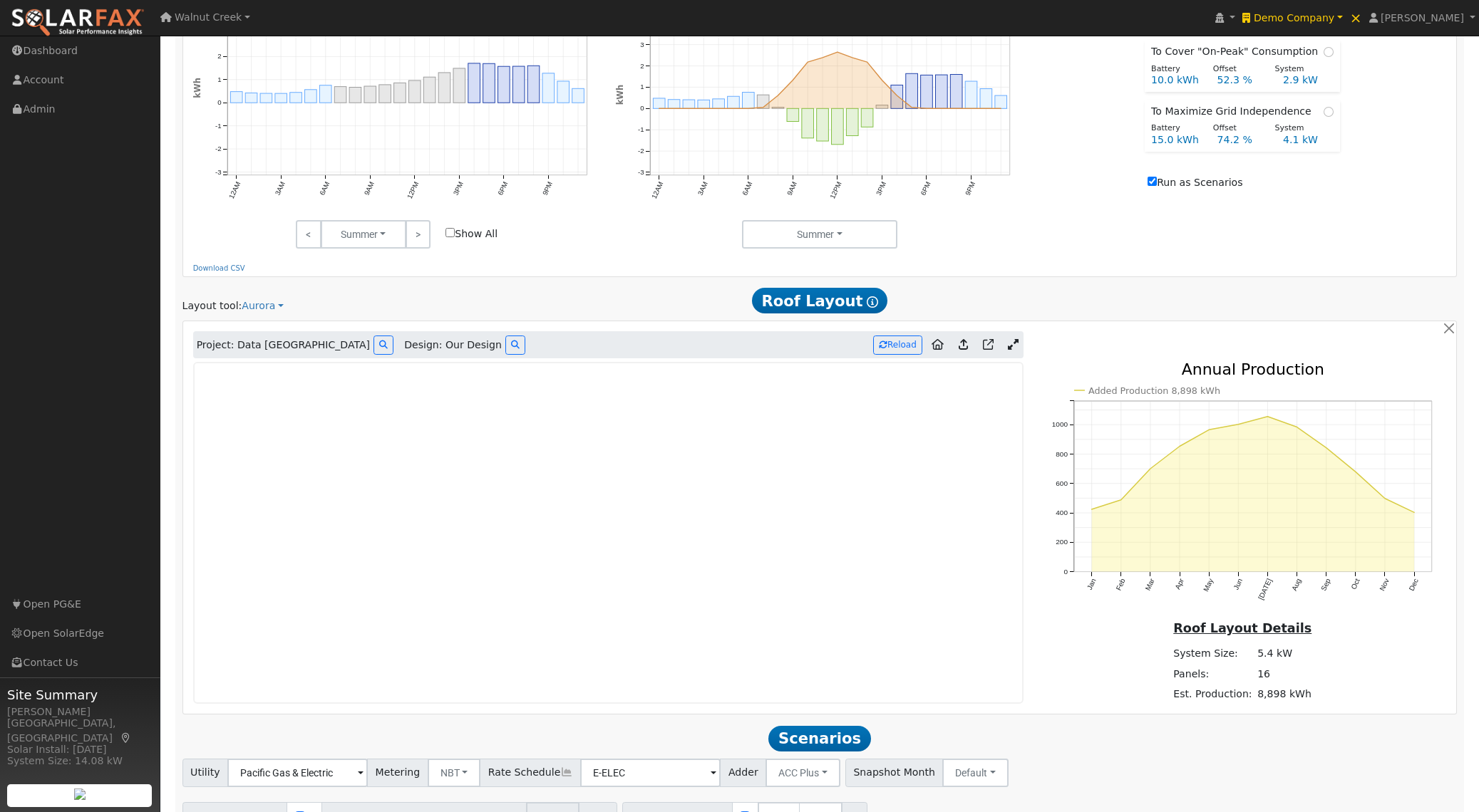
scroll to position [855, 0]
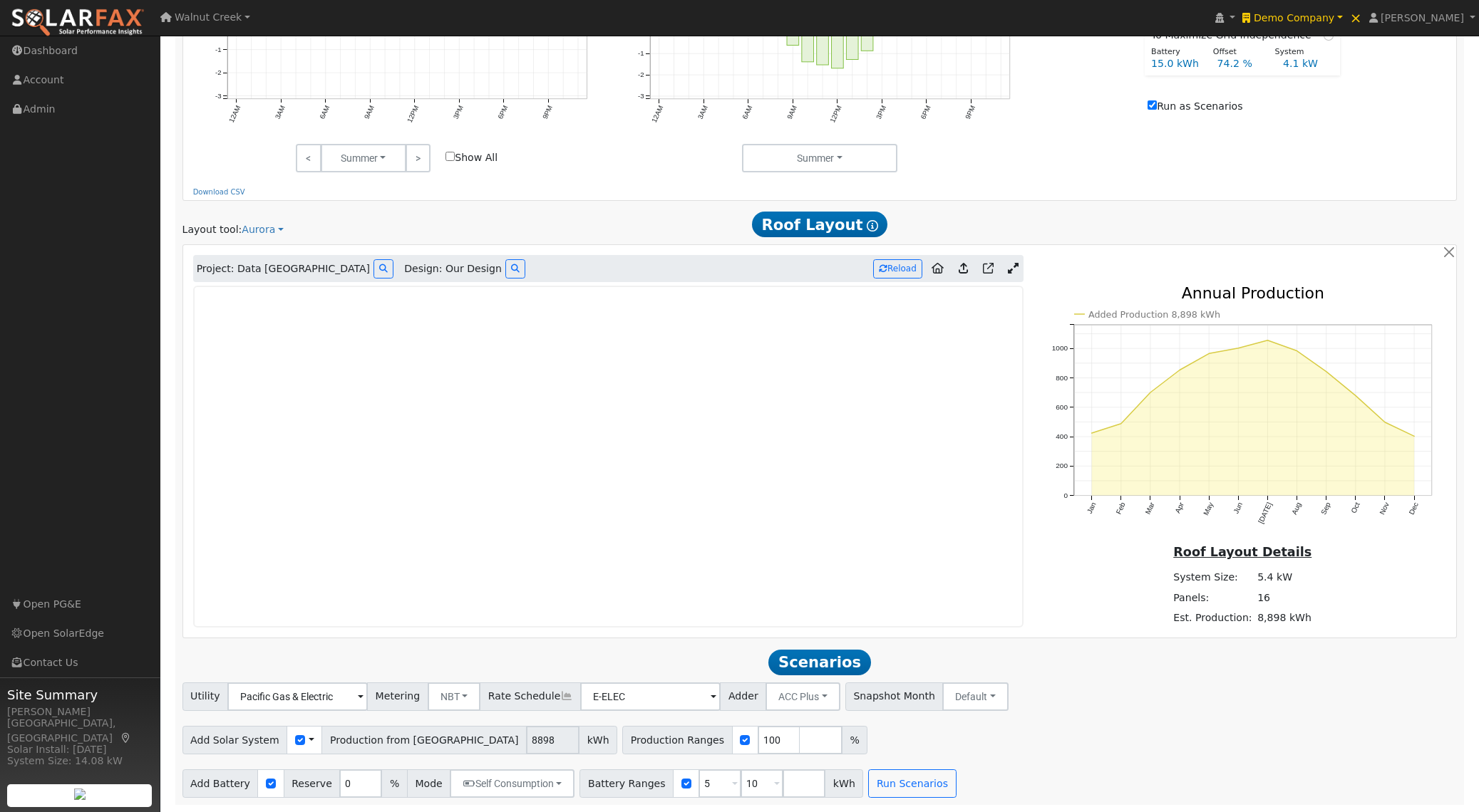
click at [962, 264] on icon at bounding box center [963, 268] width 9 height 11
